Goal: Obtain resource: Download file/media

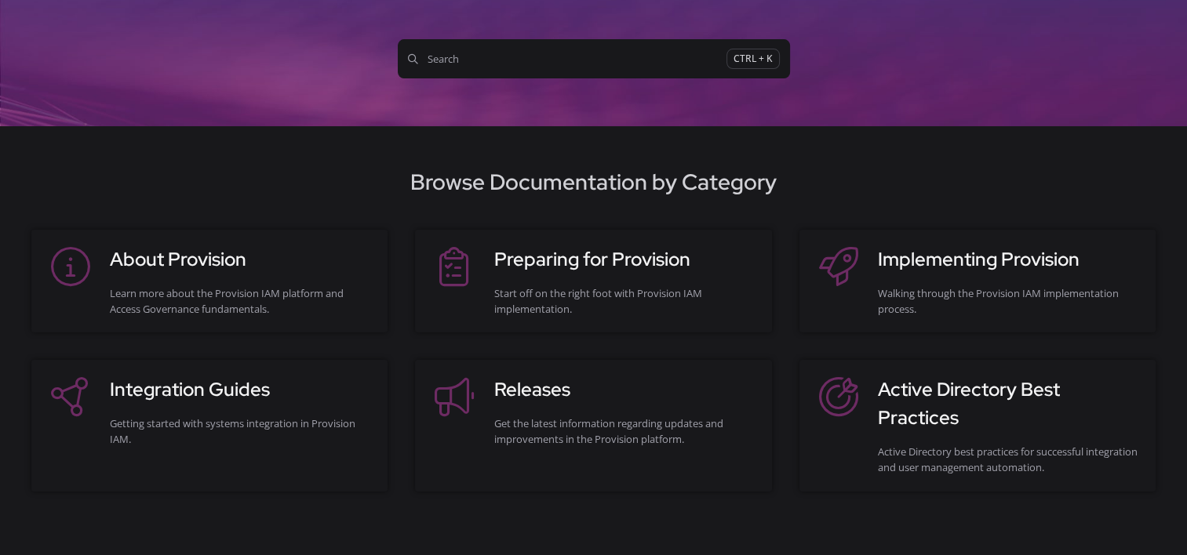
scroll to position [66, 0]
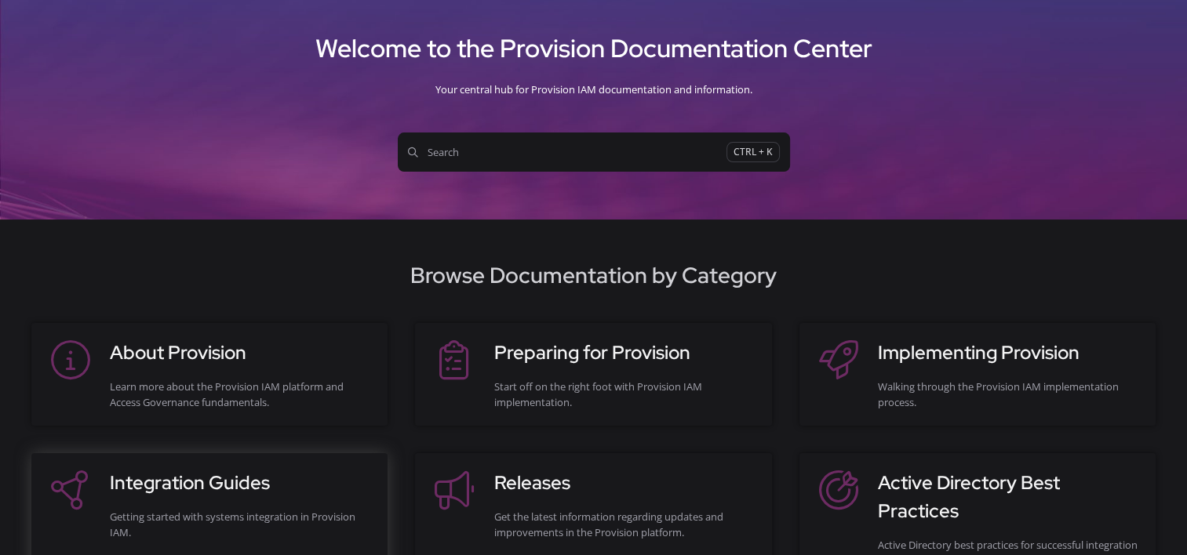
click at [145, 493] on h3 "Integration Guides" at bounding box center [241, 483] width 262 height 28
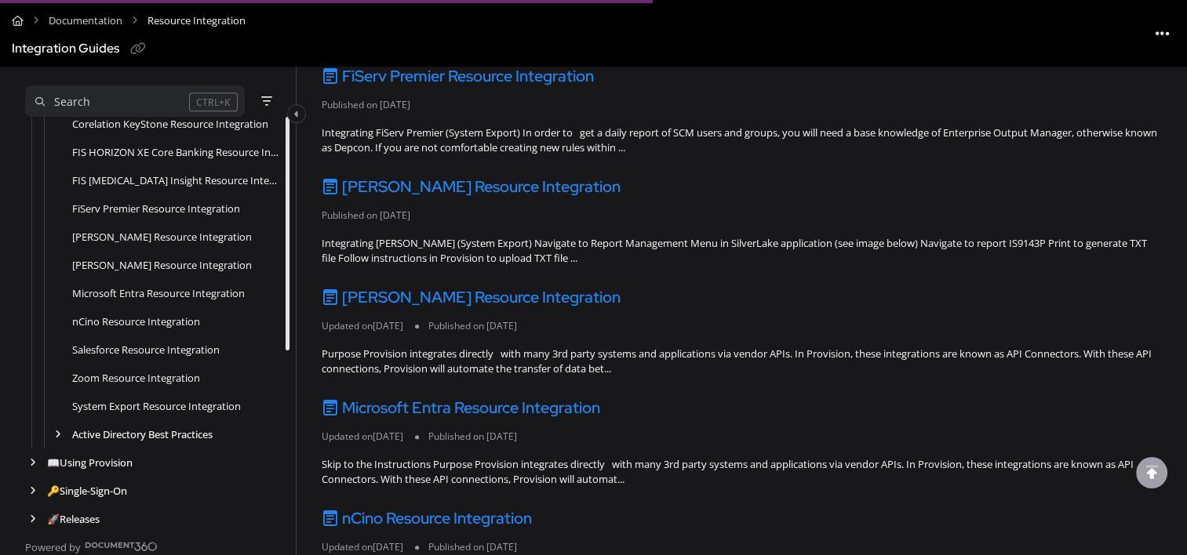
scroll to position [290, 0]
click at [103, 408] on link "System Export Resource Integration" at bounding box center [156, 406] width 169 height 16
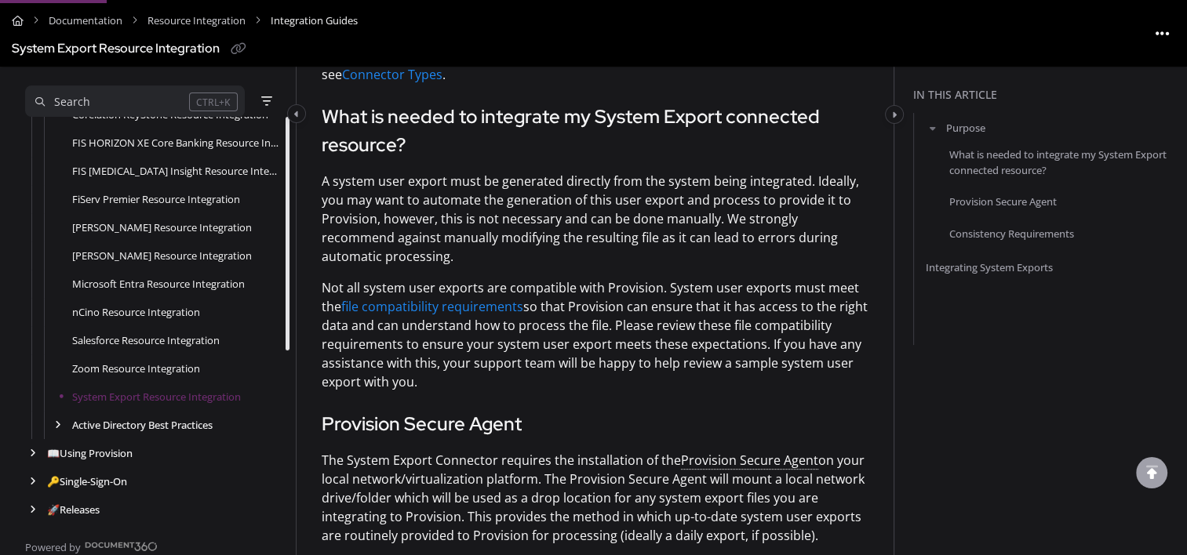
scroll to position [436, 0]
click at [486, 311] on link "file compatibility requirements" at bounding box center [432, 306] width 182 height 17
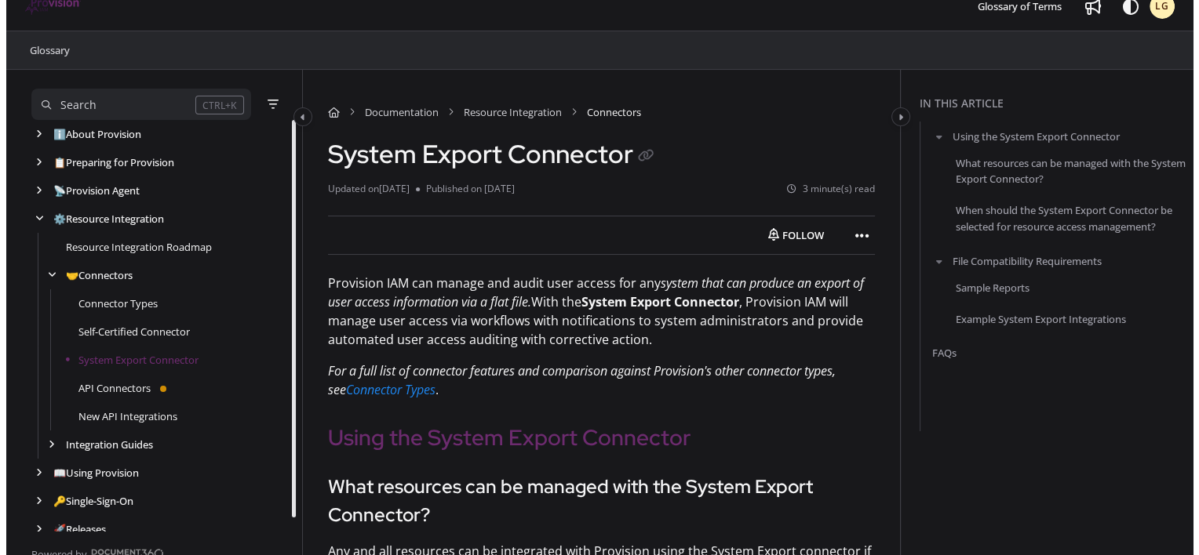
scroll to position [16, 0]
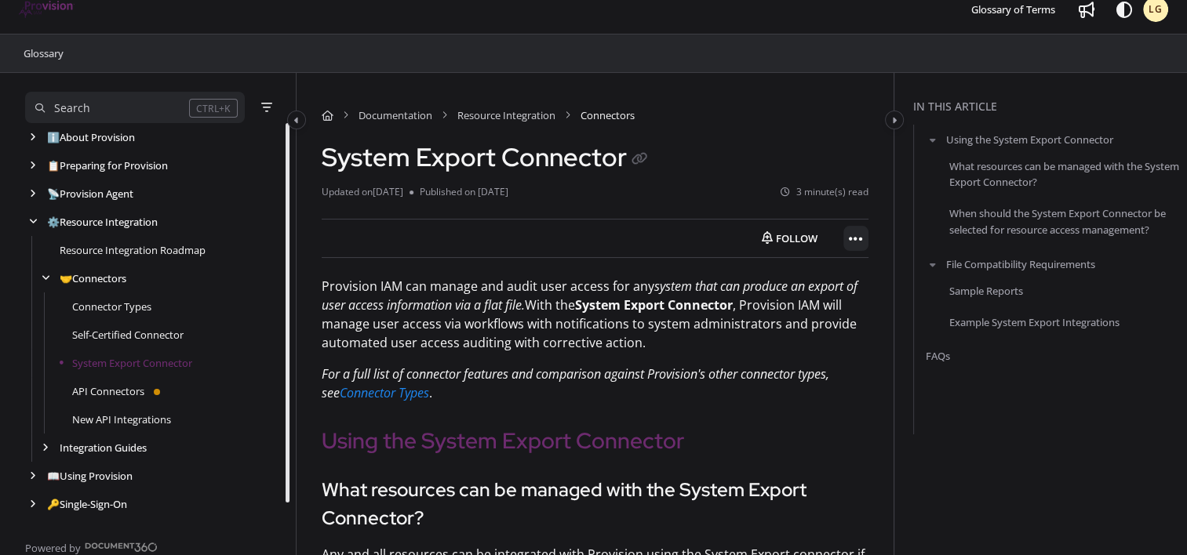
click at [861, 237] on icon "Article more options" at bounding box center [856, 239] width 14 height 16
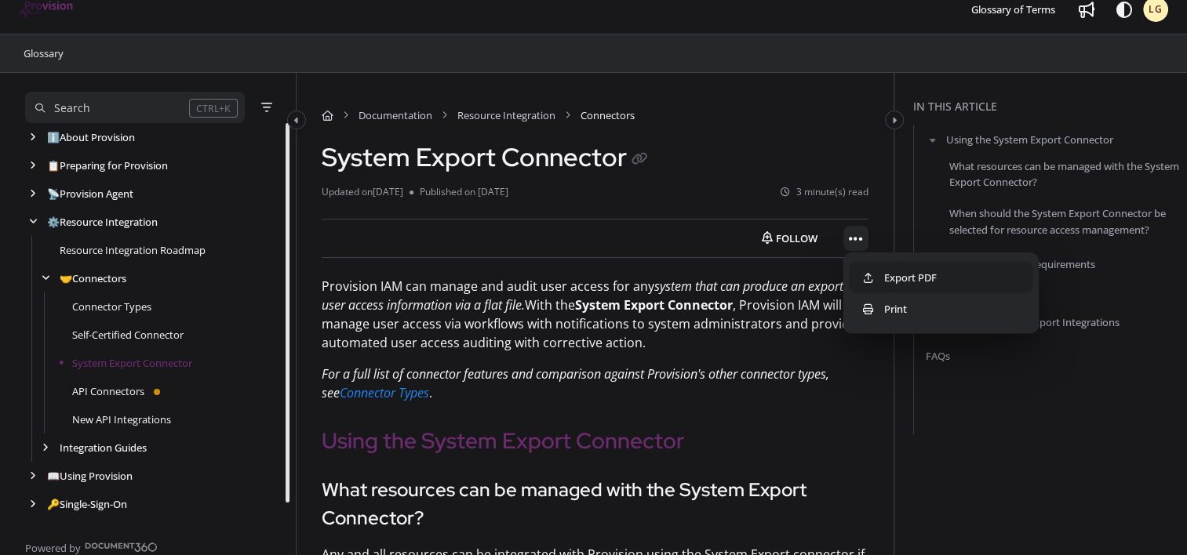
click at [887, 286] on button "Export PDF" at bounding box center [941, 277] width 184 height 31
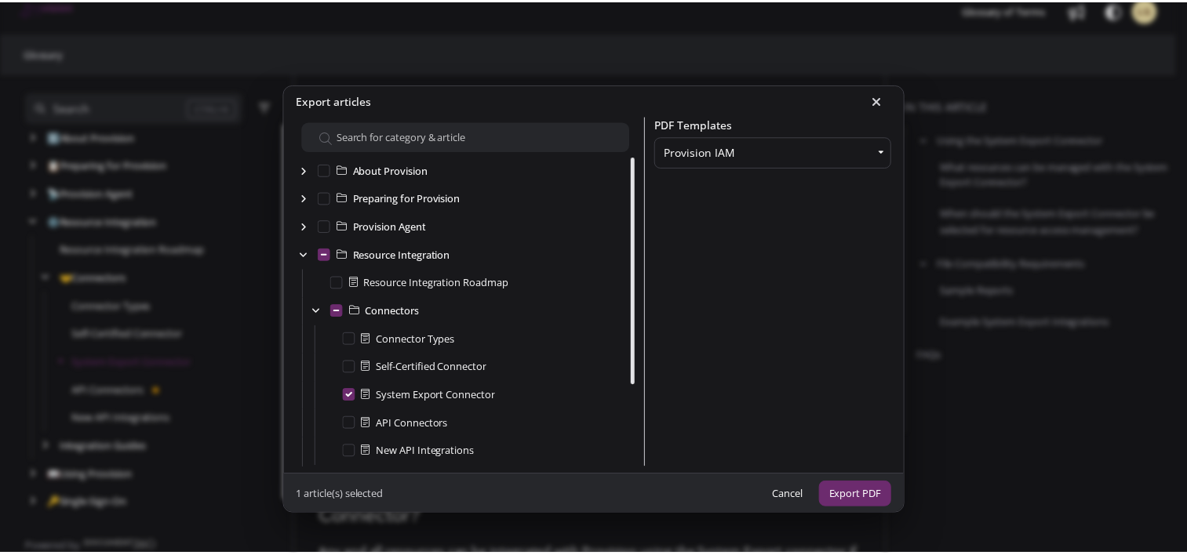
scroll to position [85, 0]
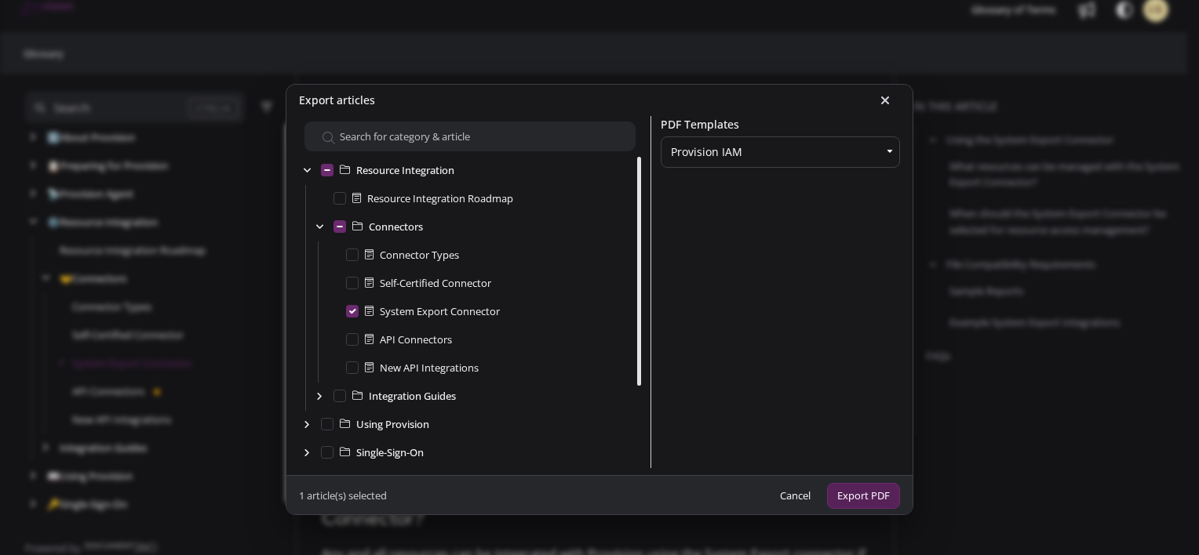
click at [875, 499] on button "Export PDF" at bounding box center [863, 496] width 73 height 26
